Goal: Register for event/course

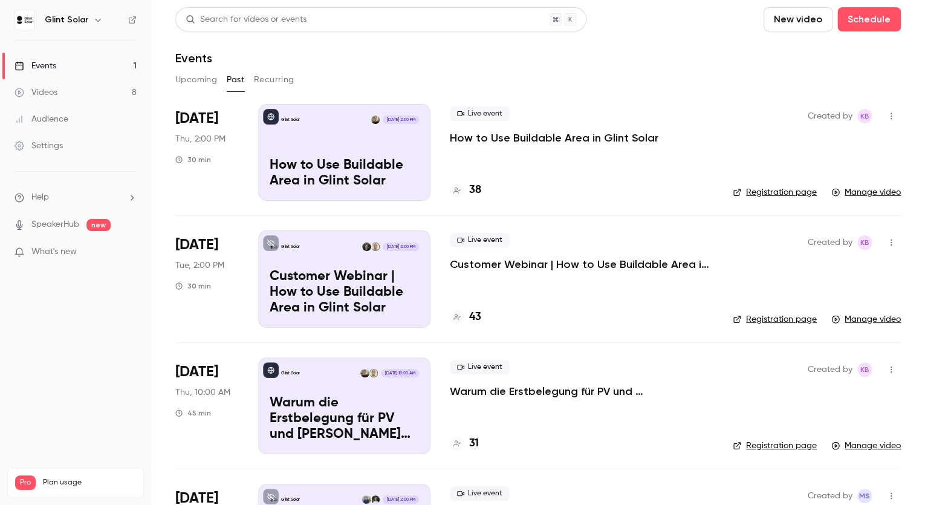
click at [190, 82] on button "Upcoming" at bounding box center [196, 79] width 42 height 19
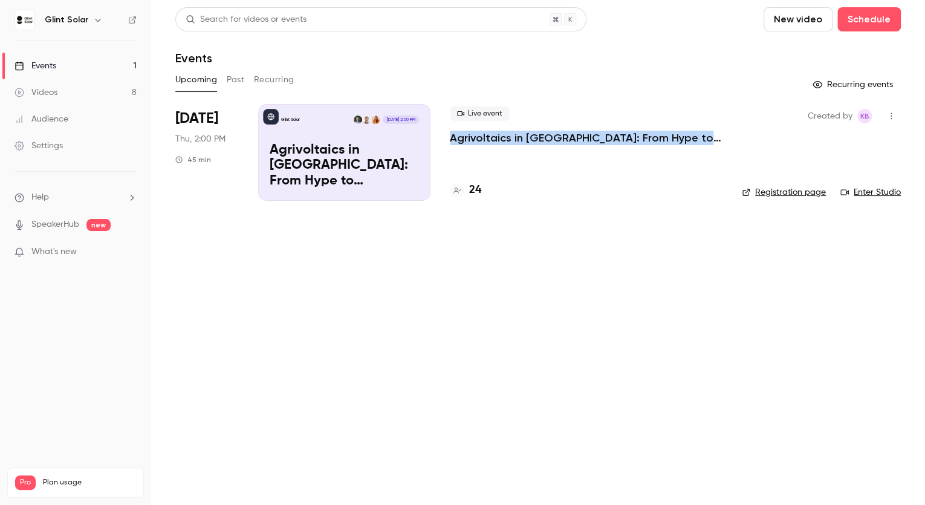
drag, startPoint x: 720, startPoint y: 135, endPoint x: 450, endPoint y: 134, distance: 270.7
click at [450, 134] on div "Live event Agrivoltaics in [GEOGRAPHIC_DATA]: From Hype to Implementation" at bounding box center [586, 125] width 273 height 39
copy p "Agrivoltaics in [GEOGRAPHIC_DATA]: From Hype to Implementation"
